Goal: Information Seeking & Learning: Find specific fact

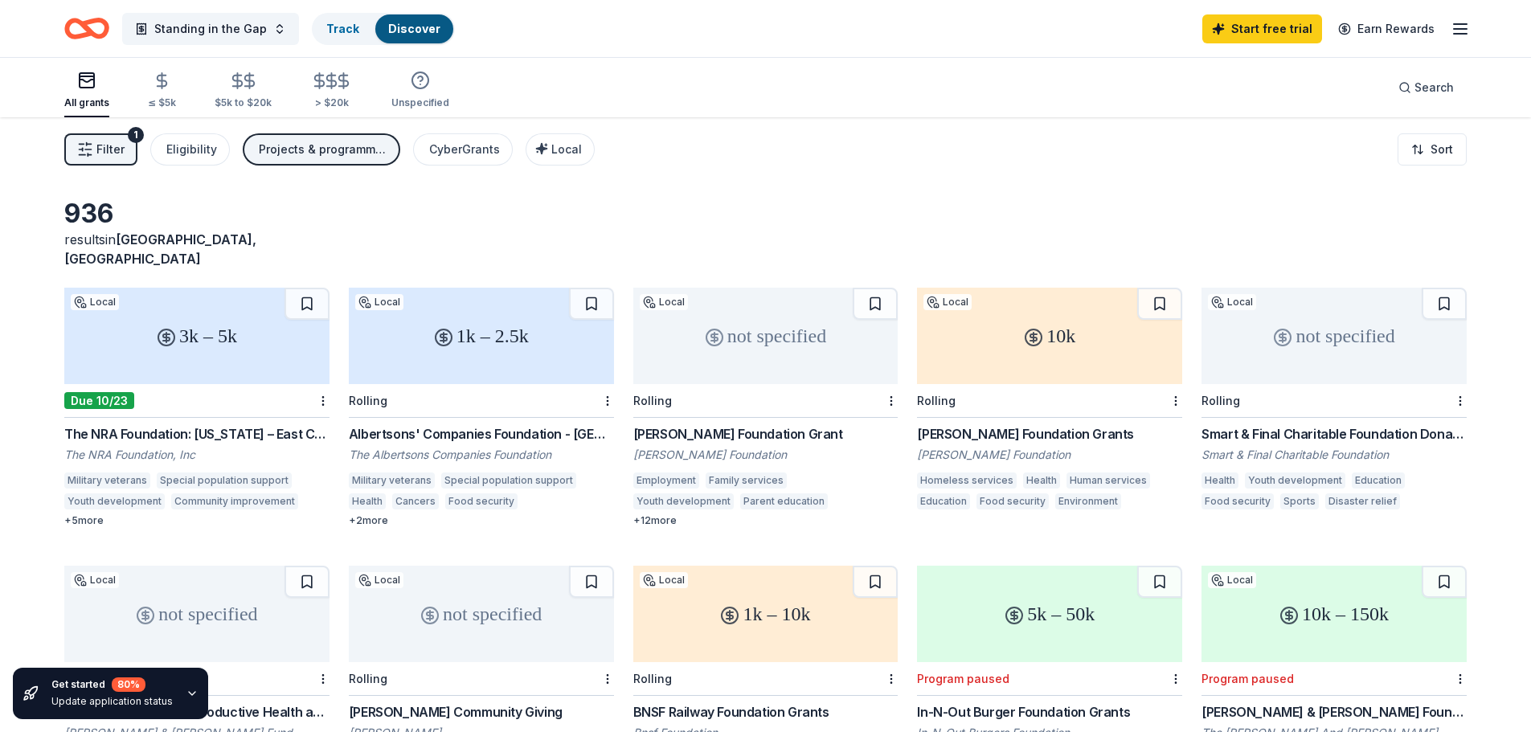
scroll to position [80, 0]
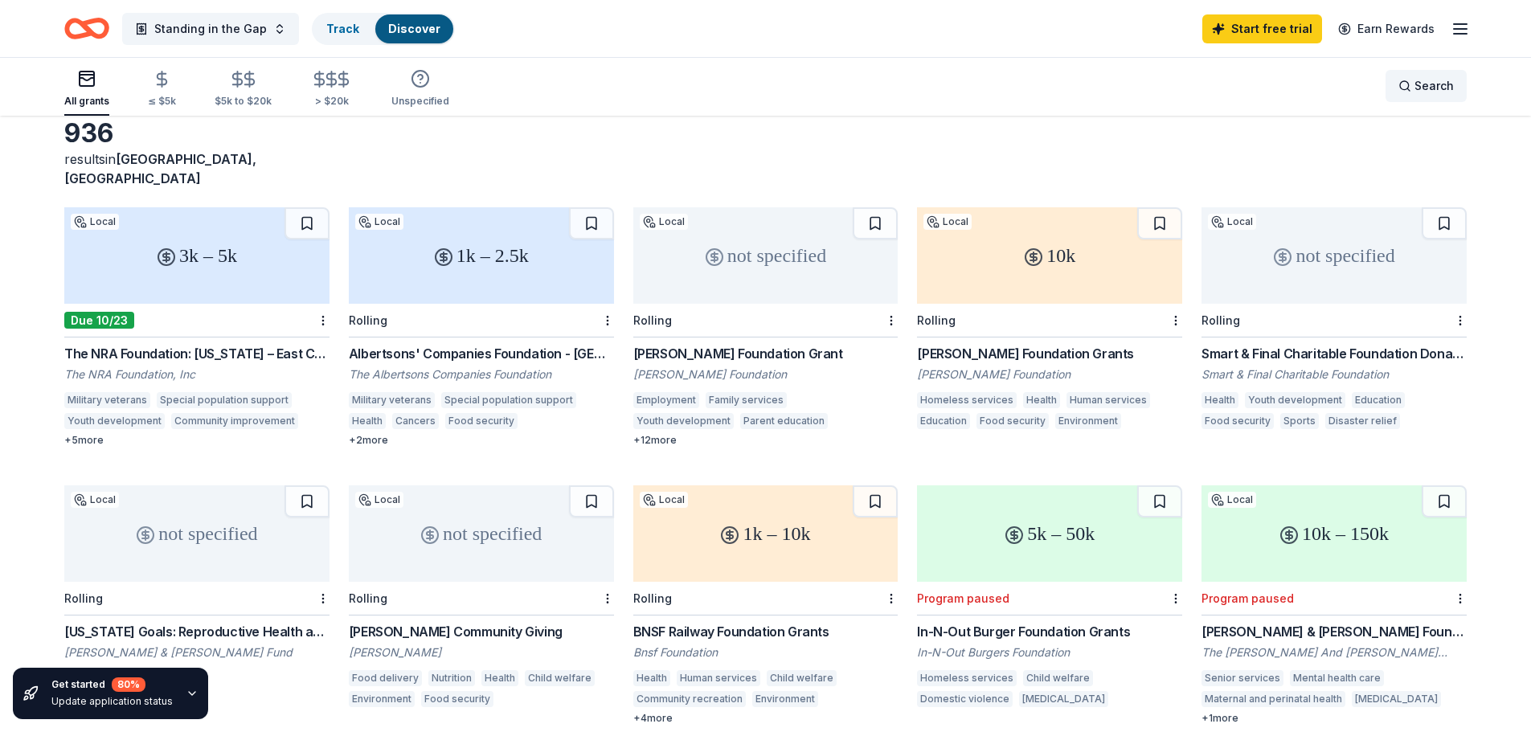
click at [1414, 88] on div "Search" at bounding box center [1425, 85] width 55 height 19
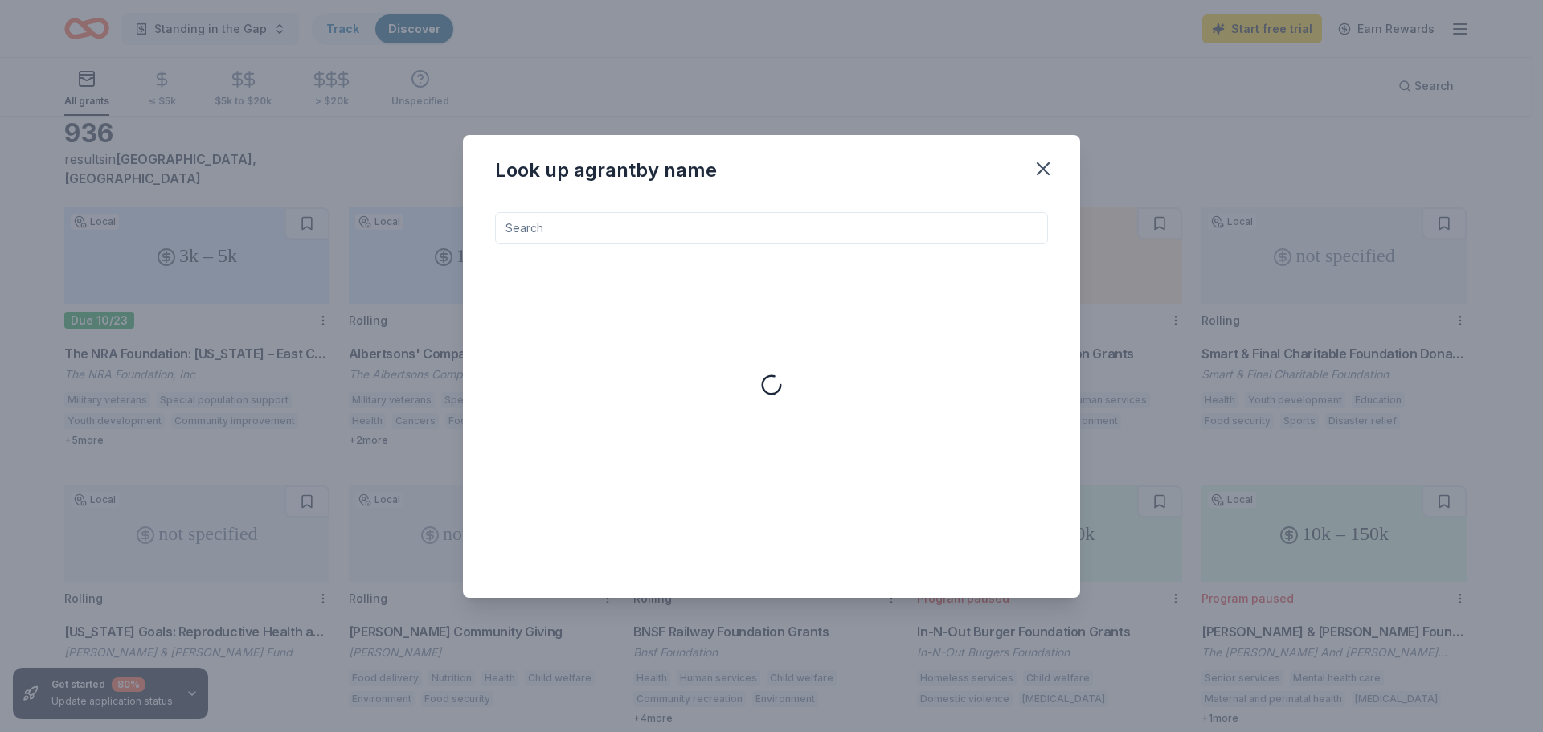
click at [1530, 550] on div "Look up a grant by name" at bounding box center [771, 366] width 1543 height 732
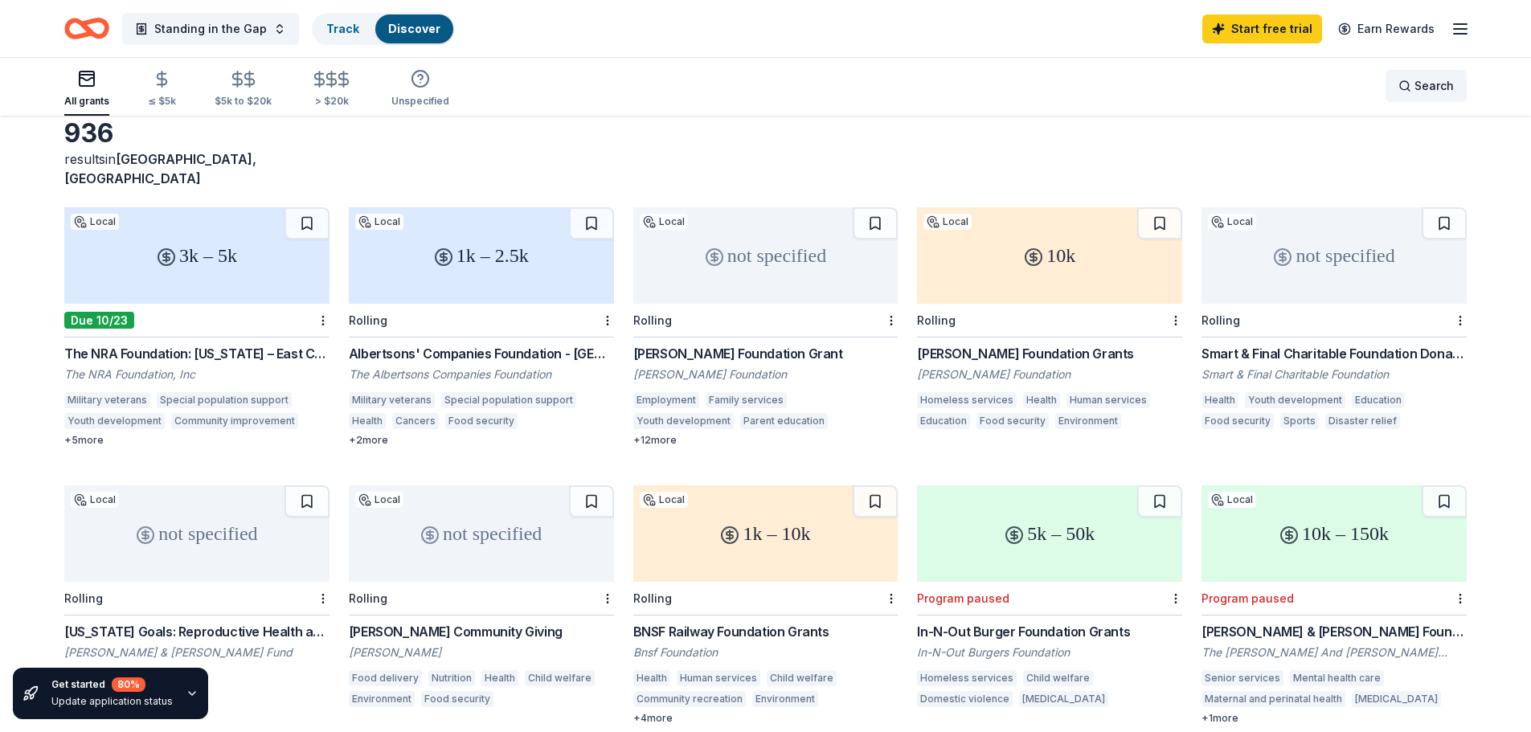
click at [1401, 85] on div "Search" at bounding box center [1425, 85] width 55 height 19
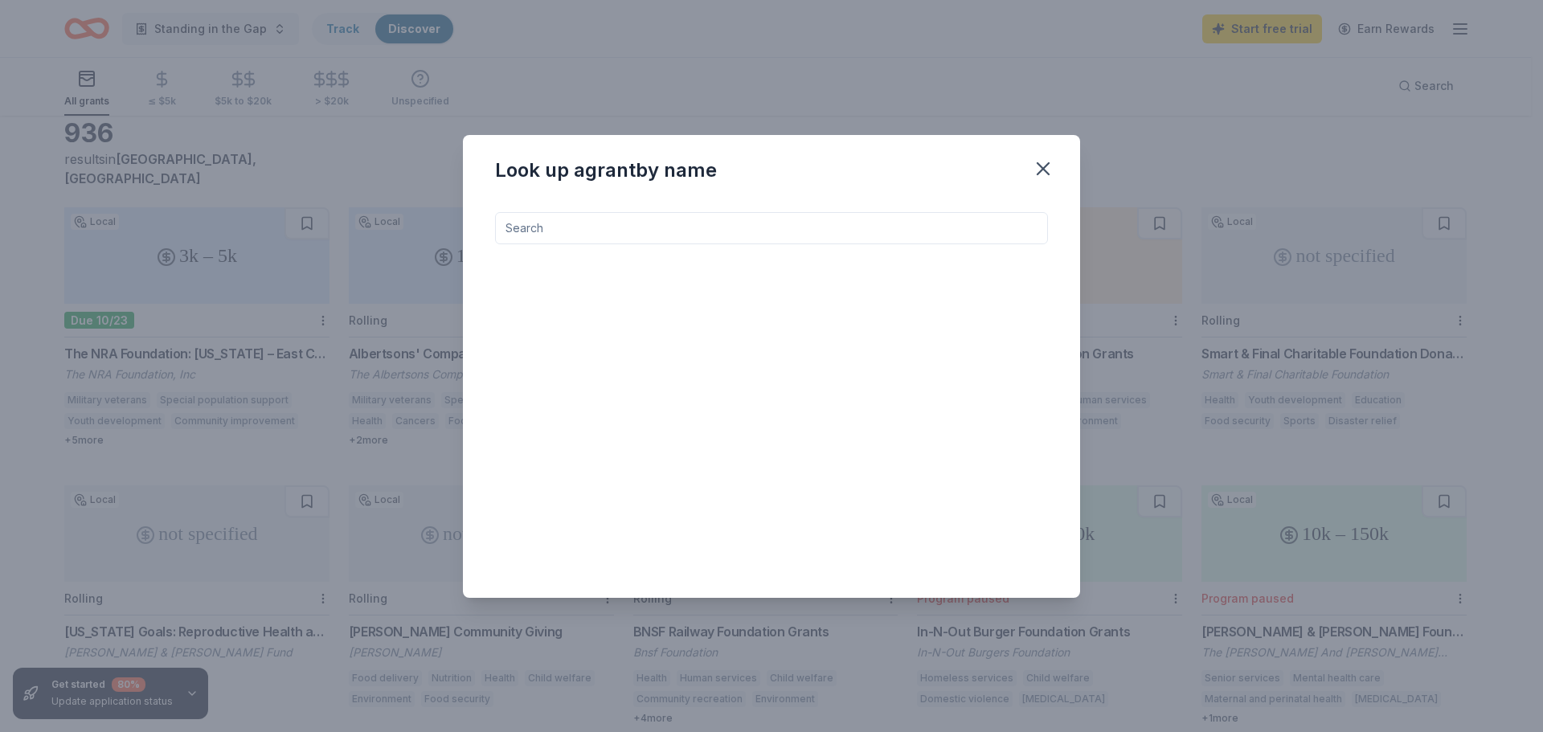
click at [849, 235] on input at bounding box center [771, 228] width 553 height 32
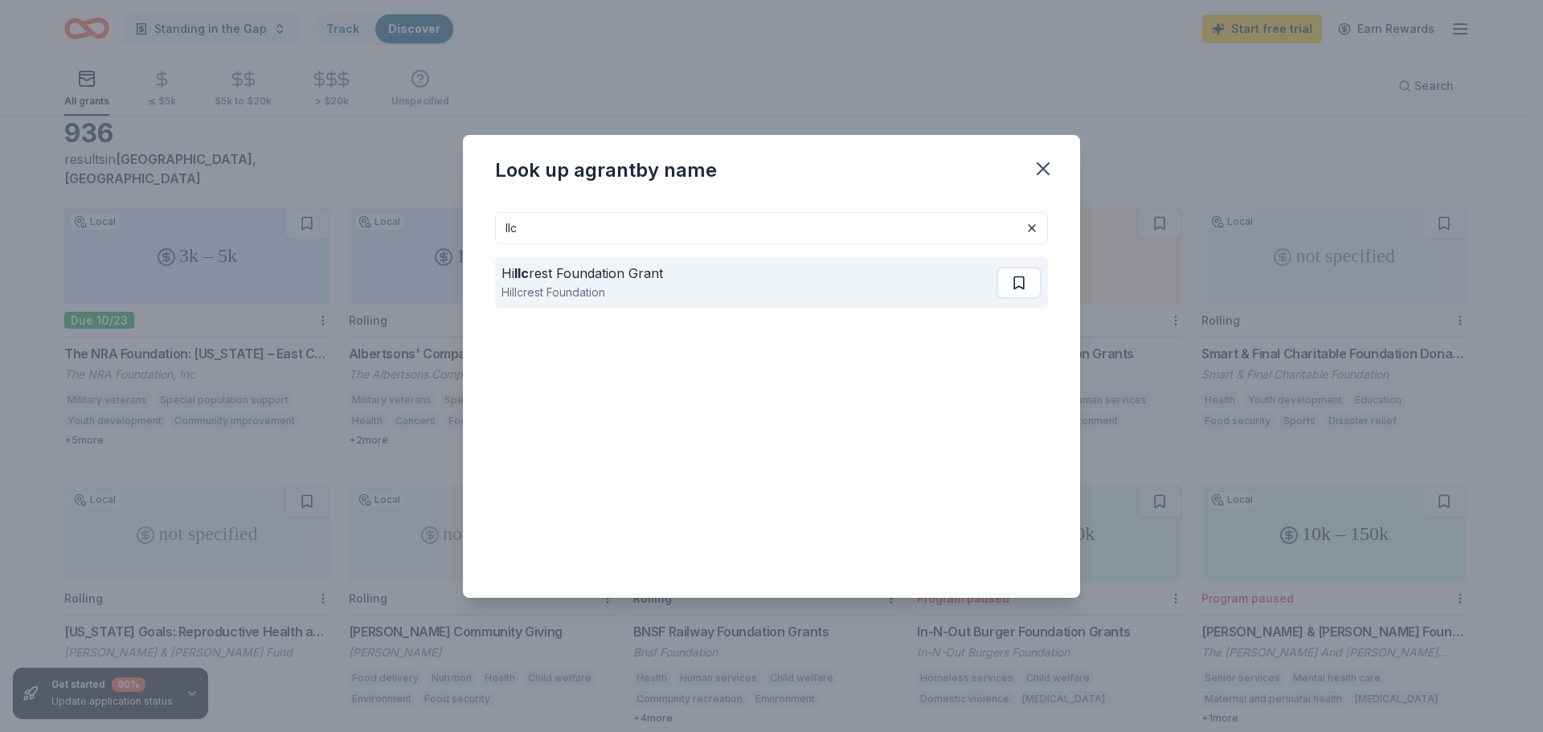
click at [596, 283] on div "Hillcrest Foundation" at bounding box center [582, 292] width 162 height 19
click at [932, 274] on div "Hi llc rest Foundation Grant Hillcrest Foundation" at bounding box center [748, 282] width 495 height 51
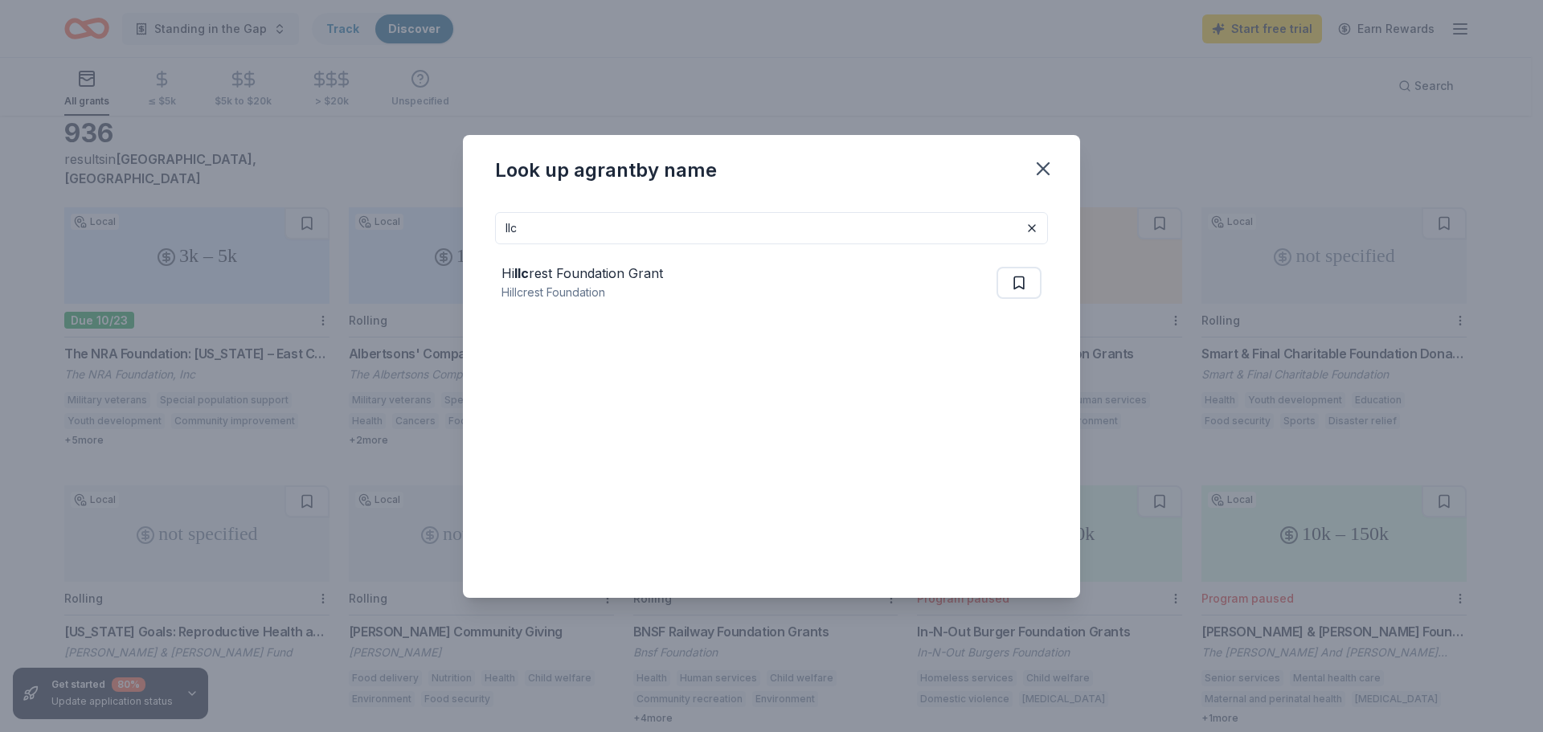
click at [934, 248] on div "Hi llc rest Foundation Grant Hillcrest Foundation" at bounding box center [771, 282] width 553 height 77
click at [962, 226] on input "llc" at bounding box center [771, 228] width 553 height 32
type input "l"
type input "501"
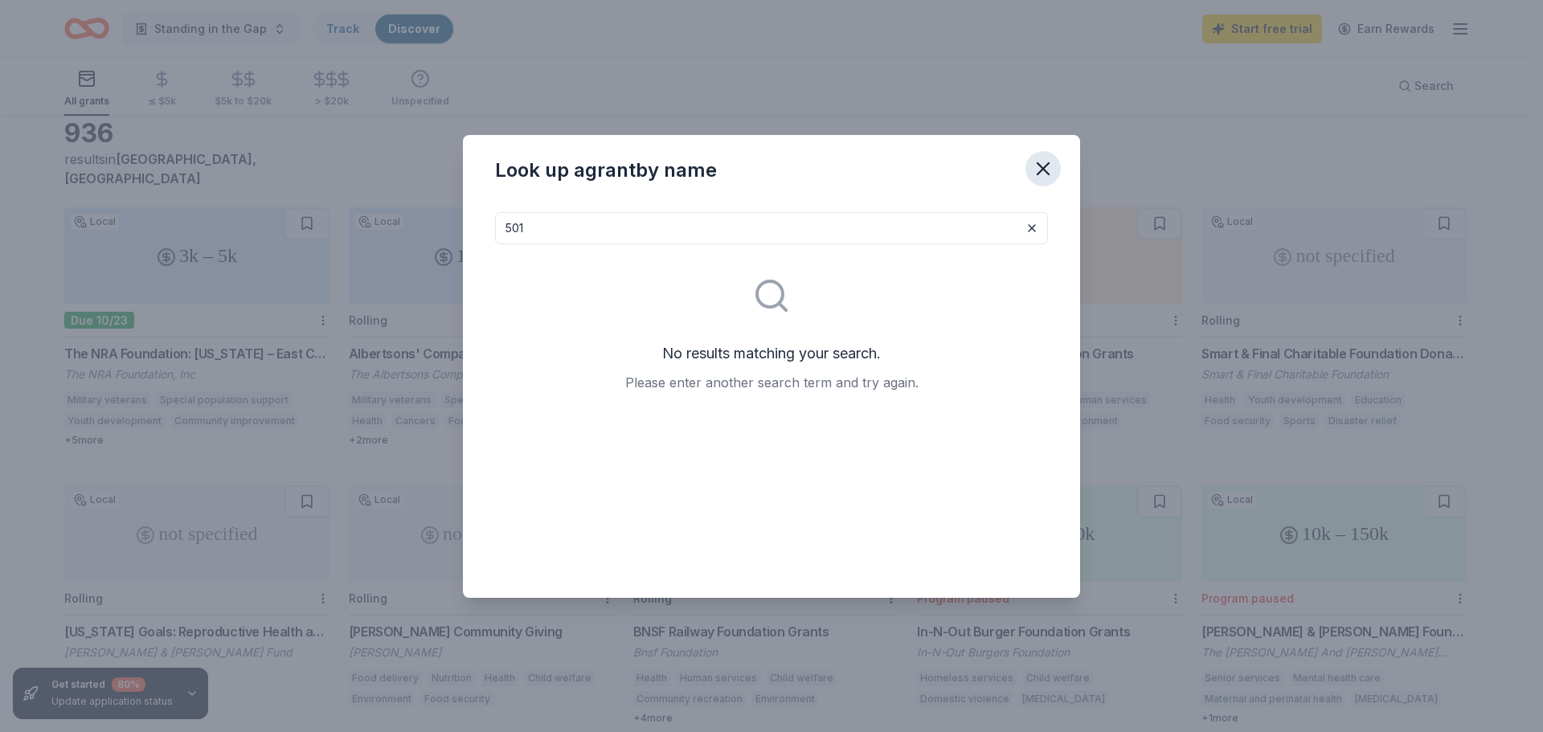
click at [1045, 174] on icon "button" at bounding box center [1043, 169] width 23 height 23
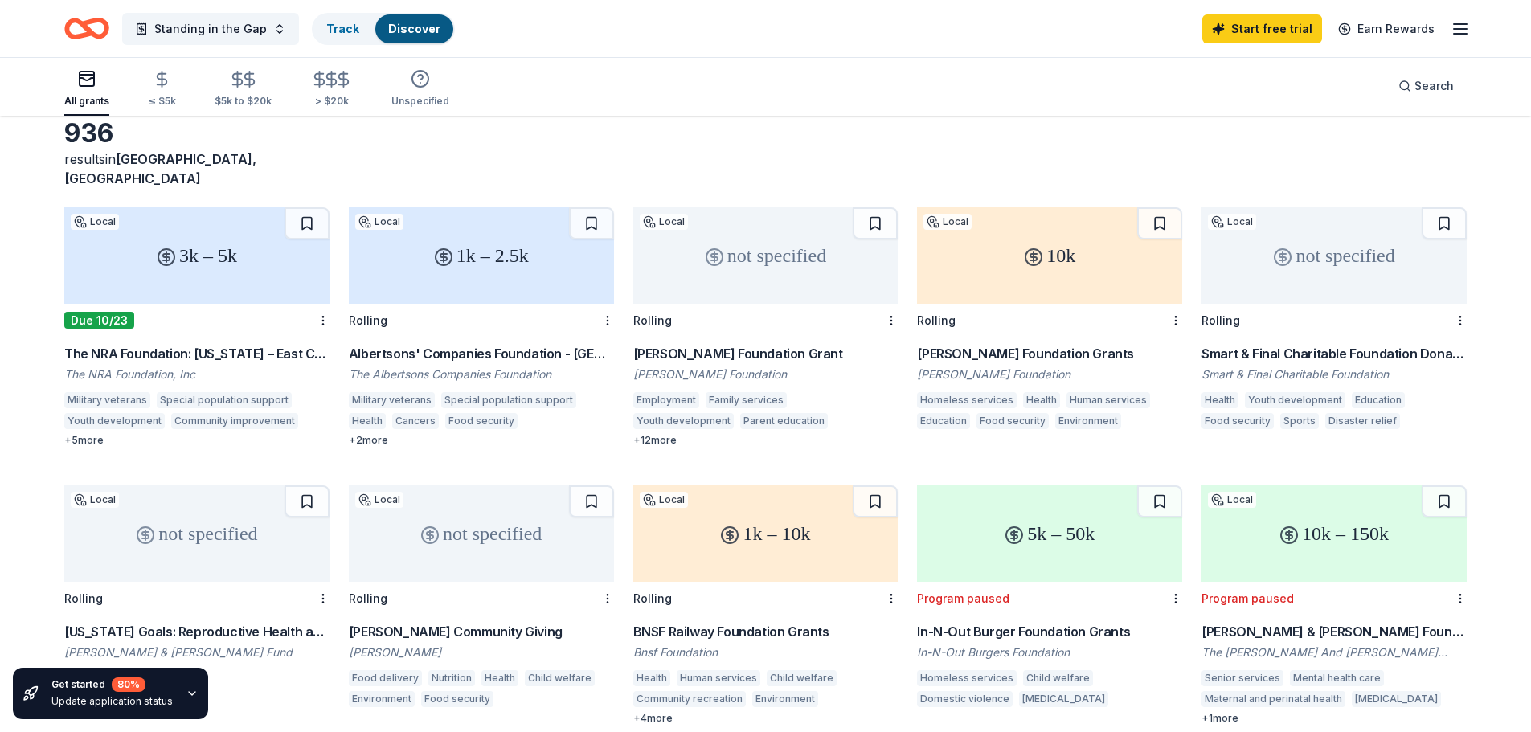
click at [92, 85] on rect "button" at bounding box center [87, 79] width 14 height 14
click at [186, 689] on icon "button" at bounding box center [192, 693] width 13 height 13
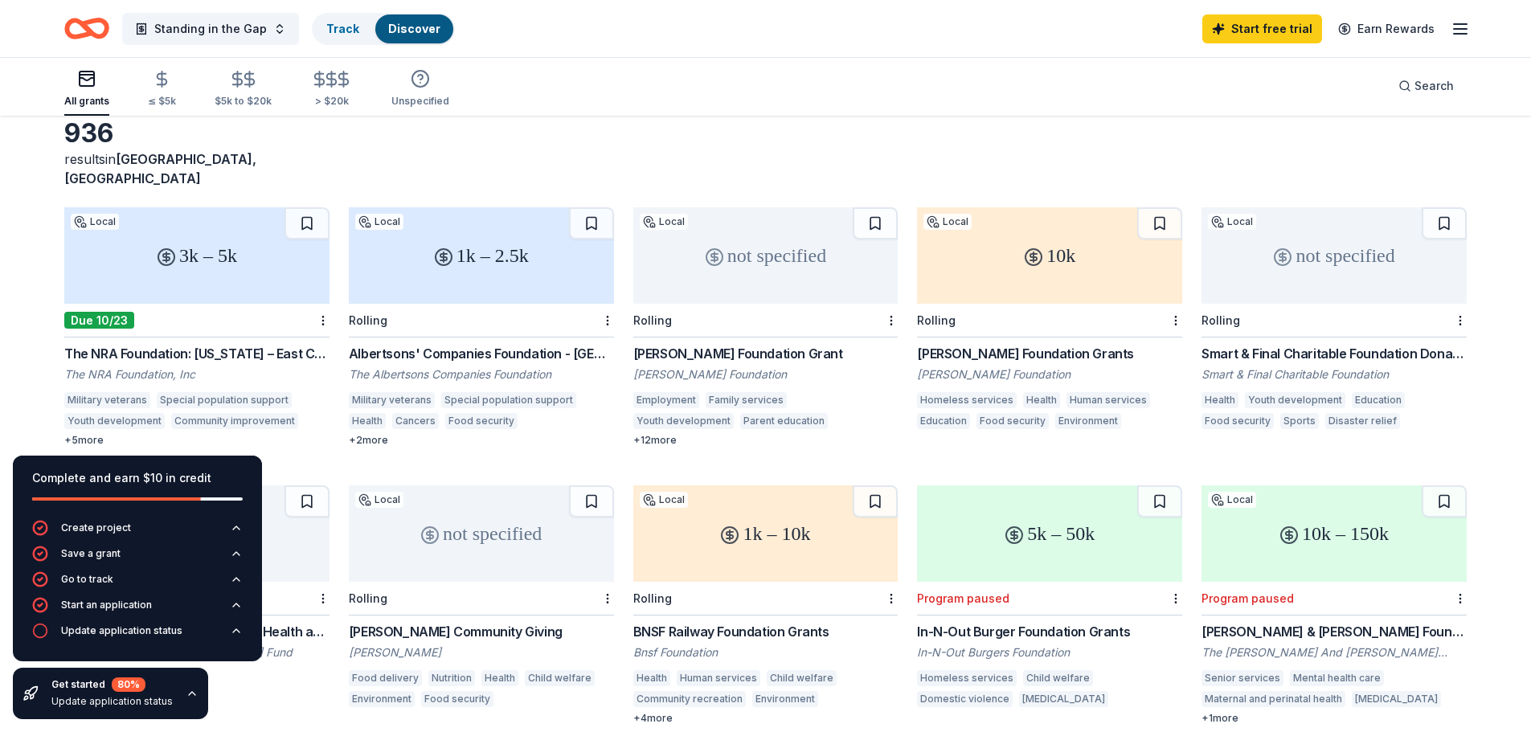
click at [462, 413] on div "Food security" at bounding box center [481, 421] width 72 height 16
